Goal: Find specific page/section: Find specific page/section

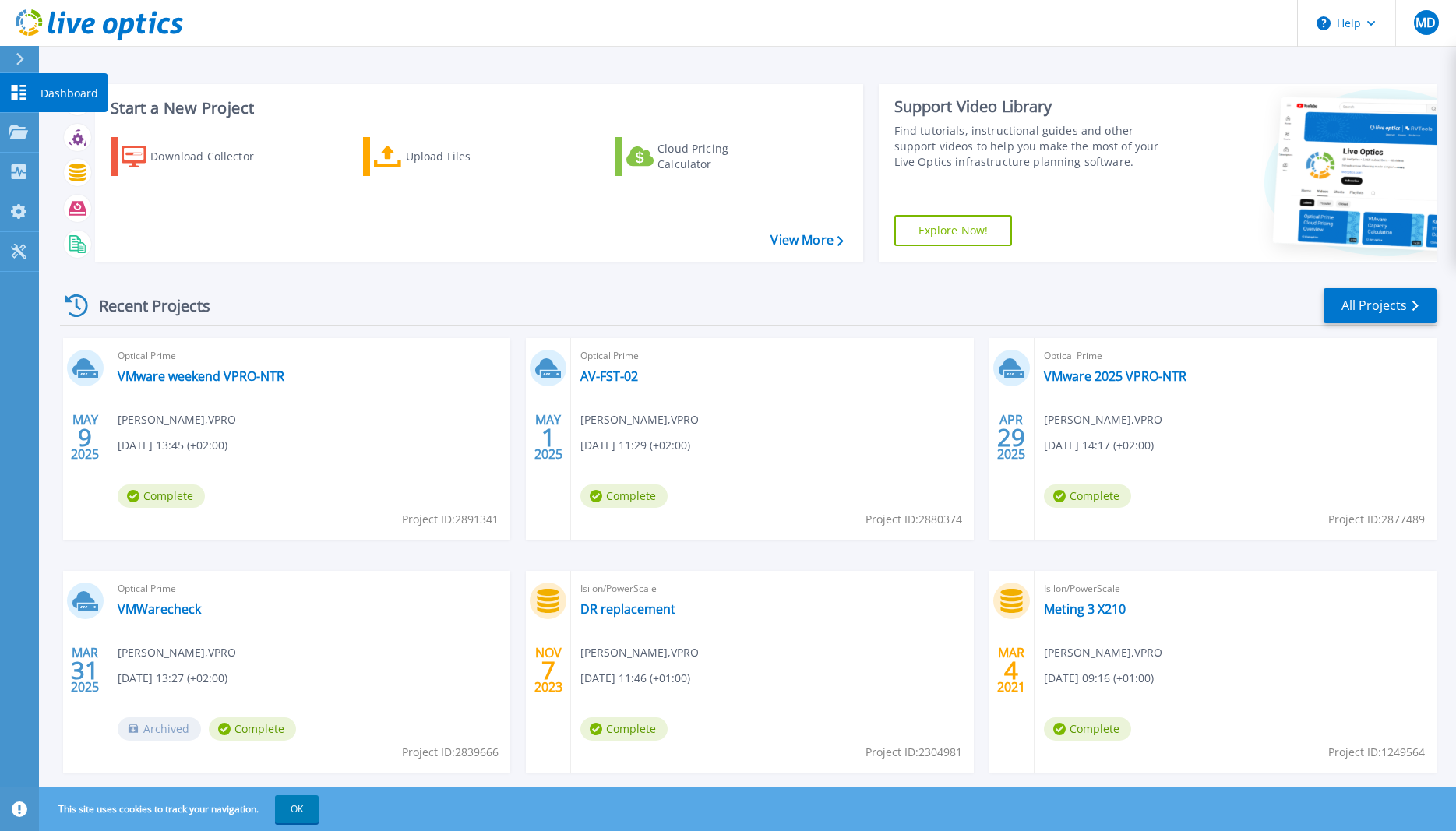
click at [49, 86] on p "Dashboard" at bounding box center [69, 93] width 57 height 40
click at [51, 172] on p "Collectors" at bounding box center [66, 172] width 52 height 40
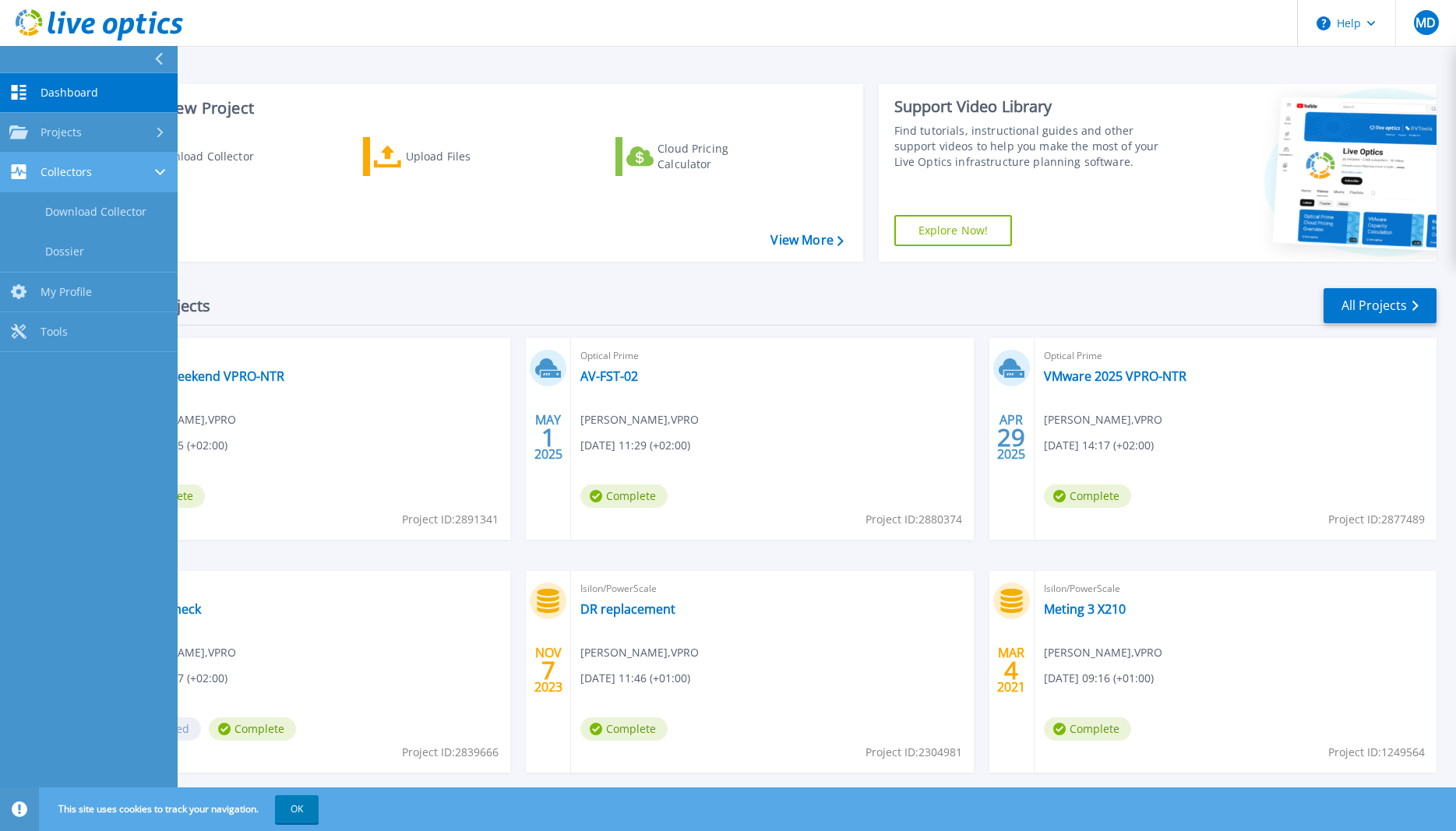
click at [65, 178] on span "Collectors" at bounding box center [66, 172] width 52 height 14
click at [397, 215] on div "Download Collector Upload Files Cloud Pricing Calculator" at bounding box center [477, 189] width 757 height 129
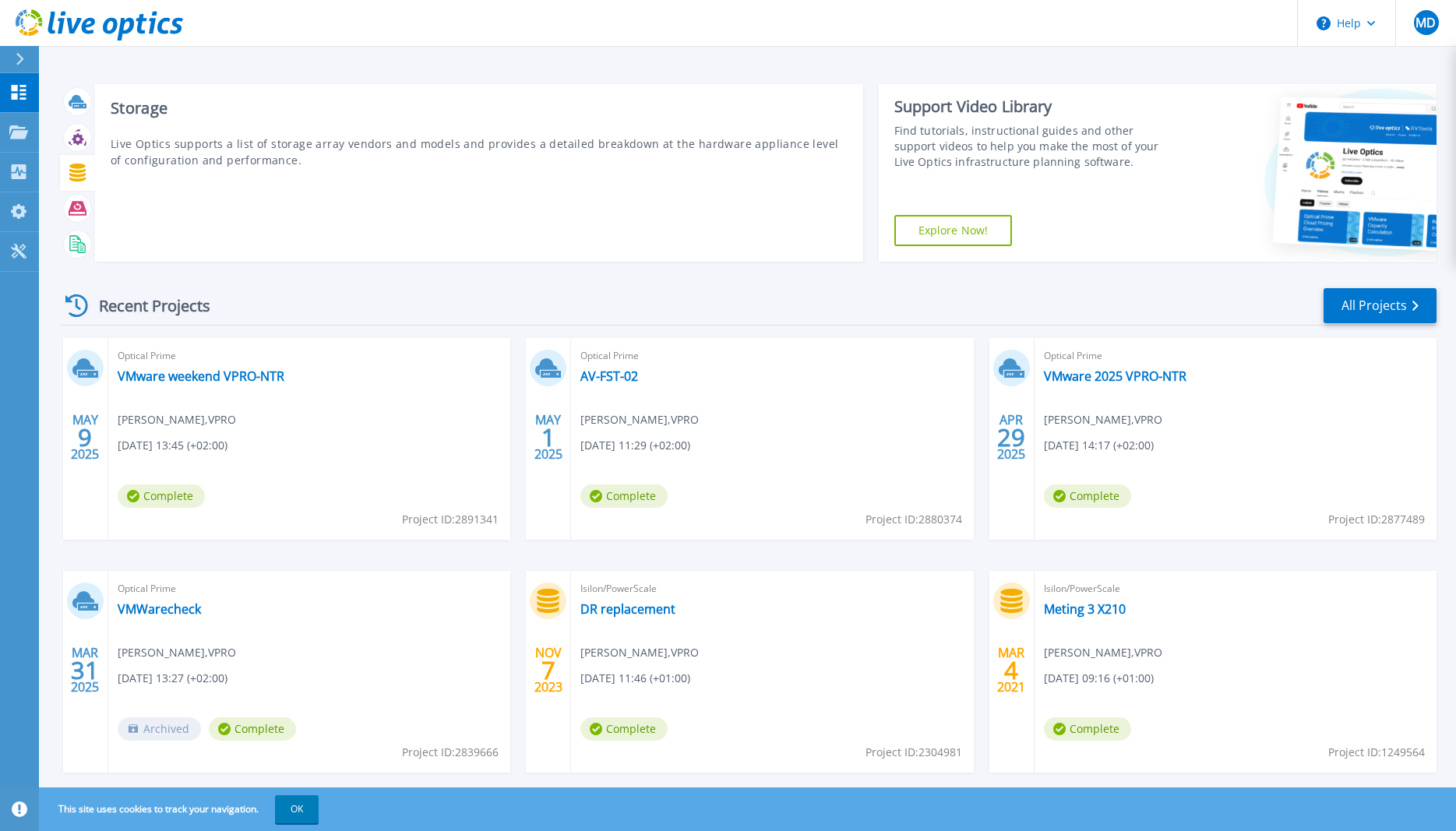
click at [72, 172] on icon at bounding box center [78, 173] width 16 height 18
click at [71, 201] on icon at bounding box center [78, 209] width 18 height 18
click at [76, 242] on icon at bounding box center [78, 244] width 18 height 18
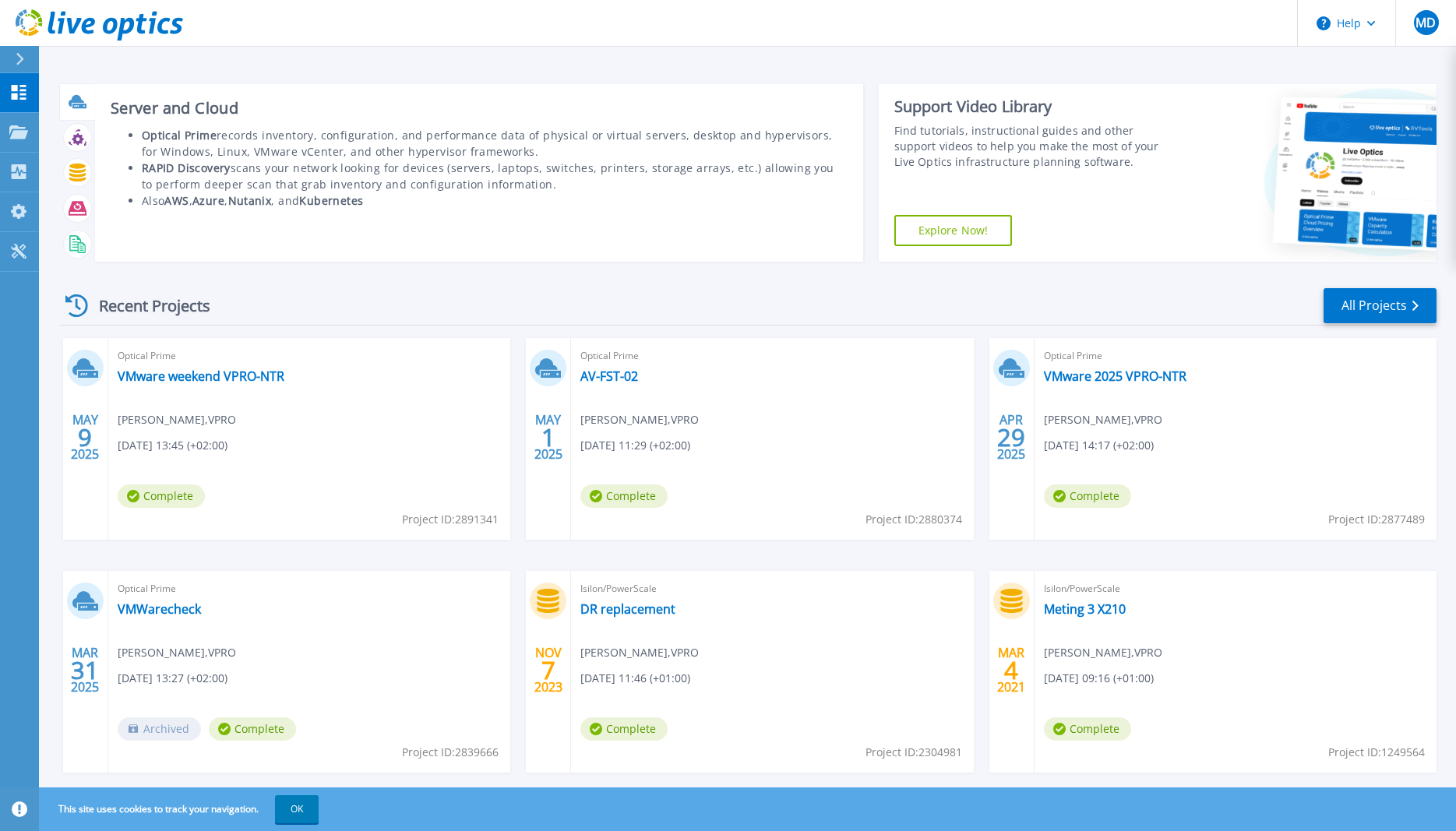
click at [81, 102] on icon at bounding box center [76, 101] width 16 height 11
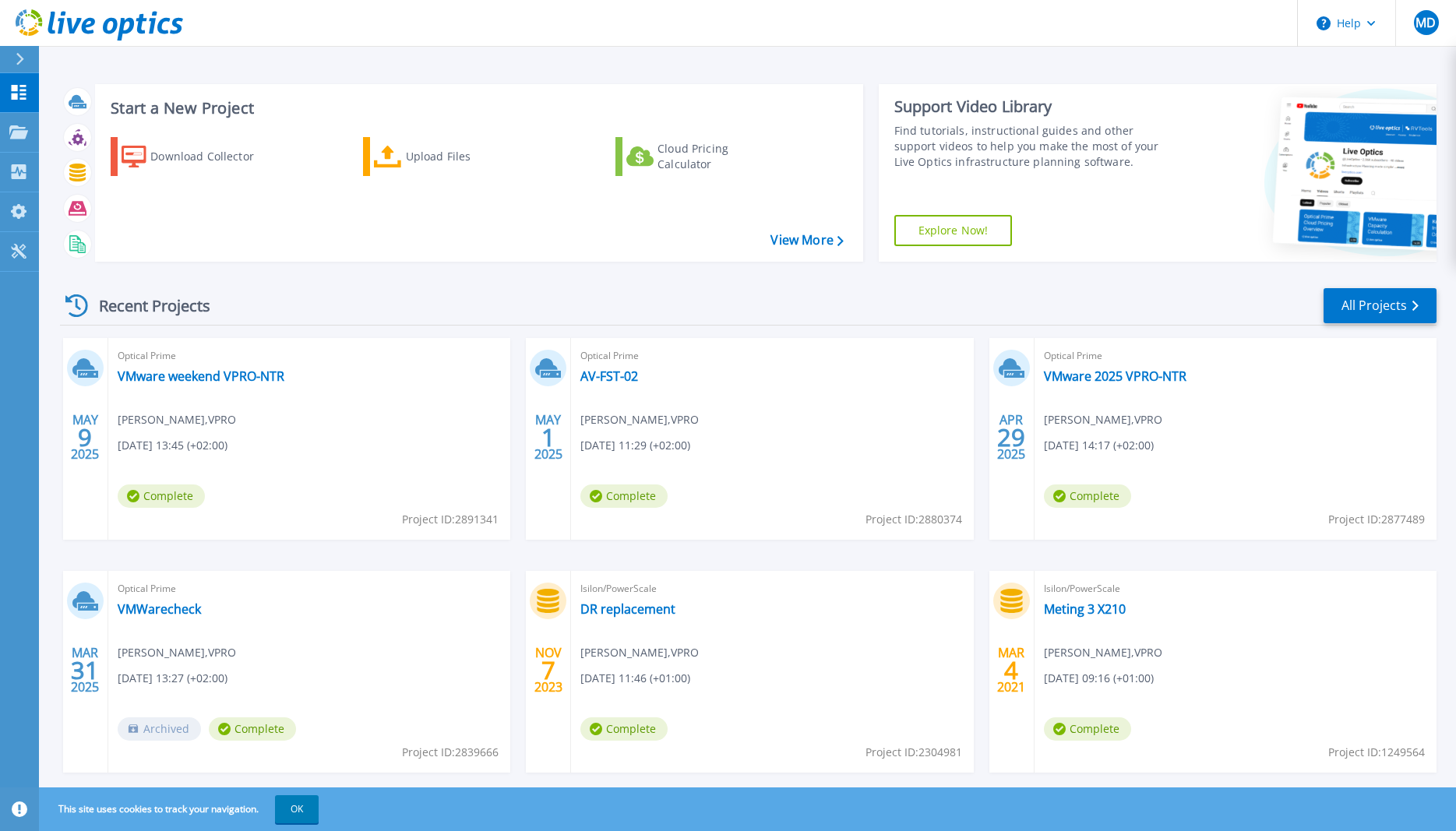
click at [468, 276] on div "Recent Projects All Projects MAY 9 2025 Optical Prime VMware weekend VPRO-NTR M…" at bounding box center [748, 545] width 1377 height 542
